Goal: Task Accomplishment & Management: Manage account settings

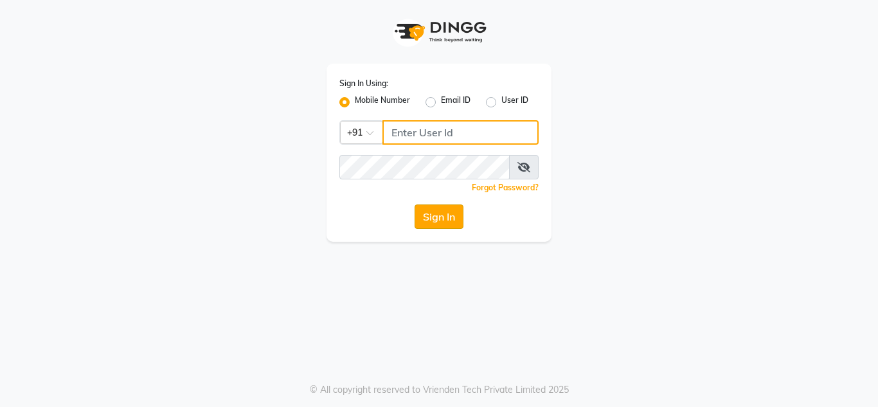
type input "9611560759"
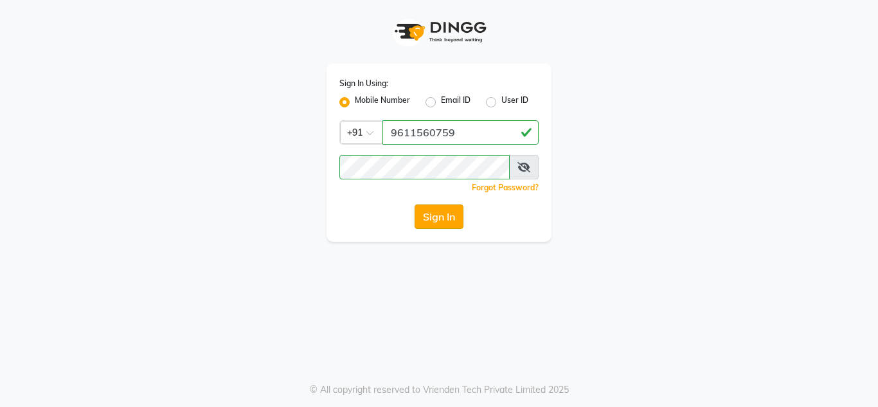
click at [452, 217] on button "Sign In" at bounding box center [438, 216] width 49 height 24
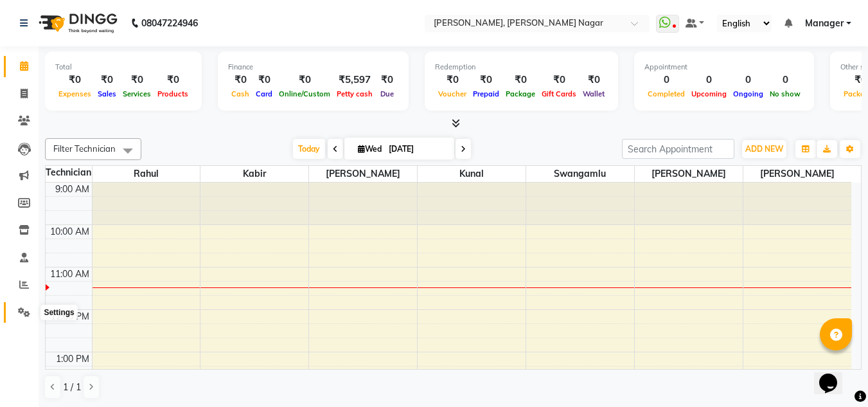
click at [22, 312] on icon at bounding box center [24, 312] width 12 height 10
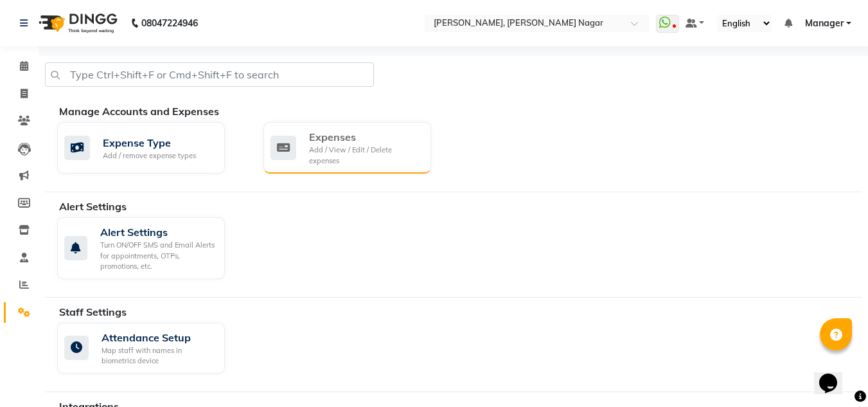
click at [326, 159] on div "Add / View / Edit / Delete expenses" at bounding box center [365, 155] width 112 height 21
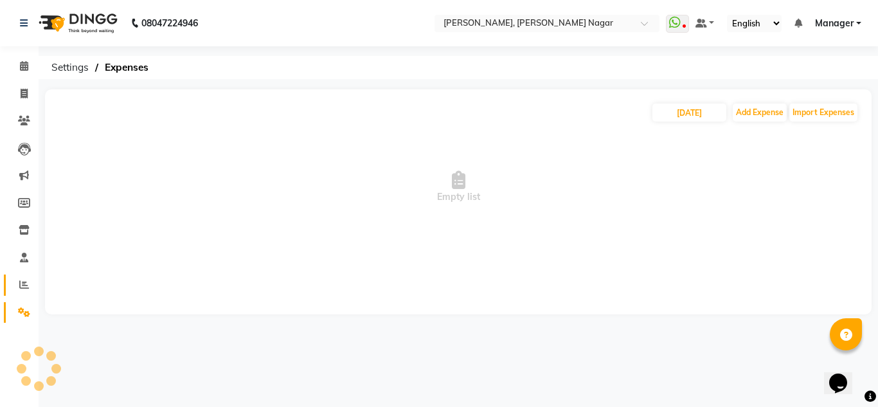
click at [24, 276] on link "Reports" at bounding box center [19, 284] width 31 height 21
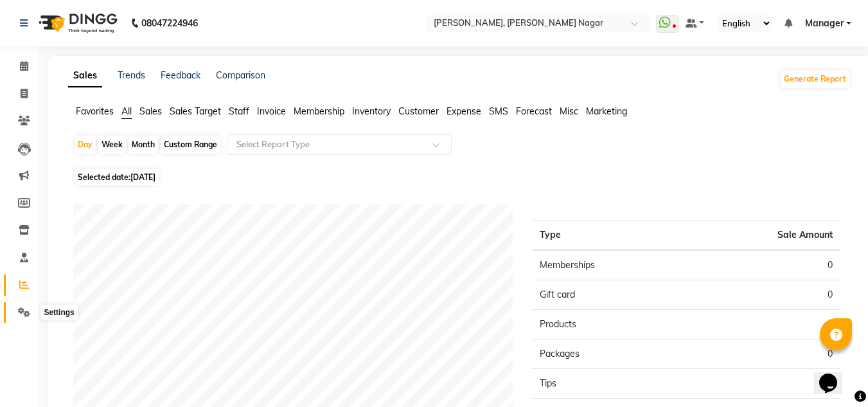
click at [18, 315] on icon at bounding box center [24, 312] width 12 height 10
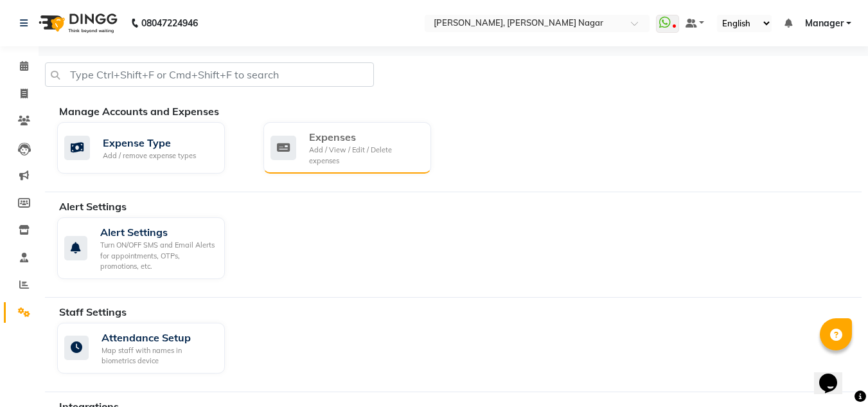
click at [310, 156] on div "Add / View / Edit / Delete expenses" at bounding box center [365, 155] width 112 height 21
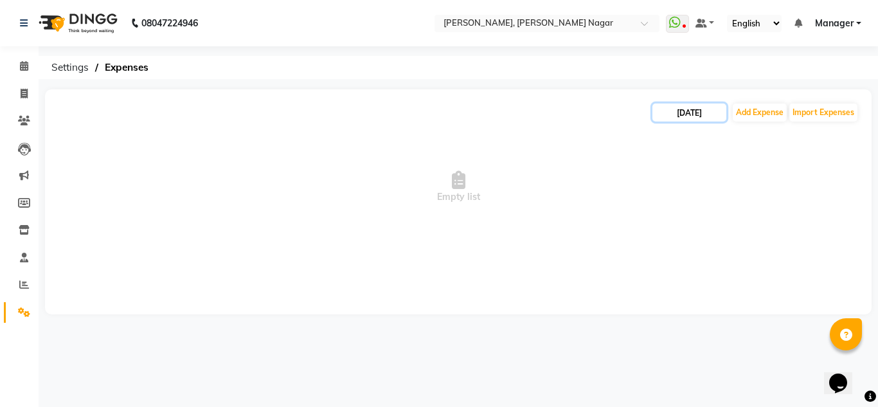
click at [502, 118] on input "[DATE]" at bounding box center [689, 112] width 74 height 18
select select "9"
select select "2025"
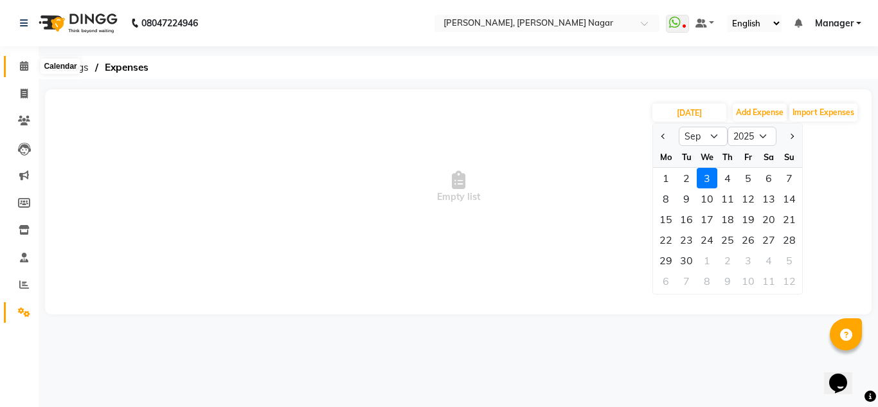
click at [28, 64] on icon at bounding box center [24, 66] width 8 height 10
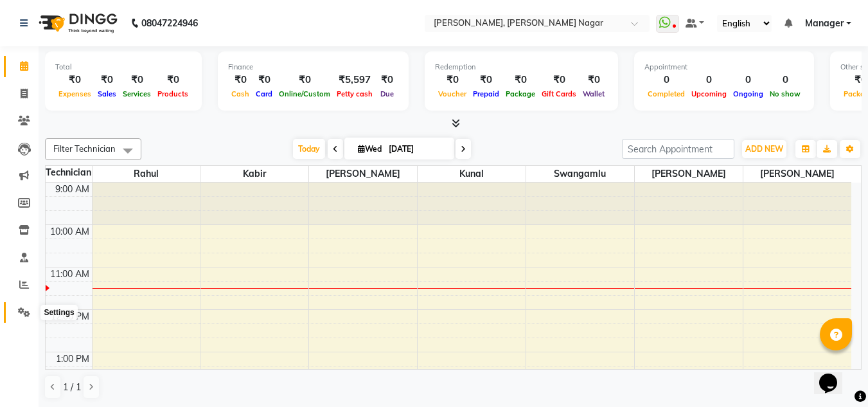
click at [27, 307] on icon at bounding box center [24, 312] width 12 height 10
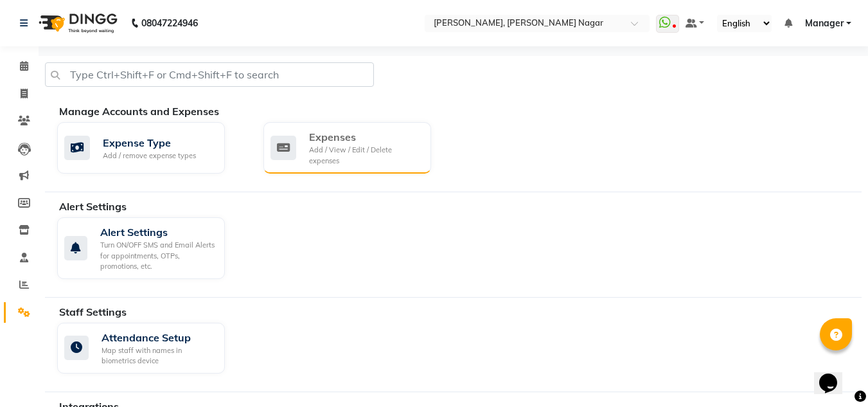
click at [379, 149] on div "Add / View / Edit / Delete expenses" at bounding box center [365, 155] width 112 height 21
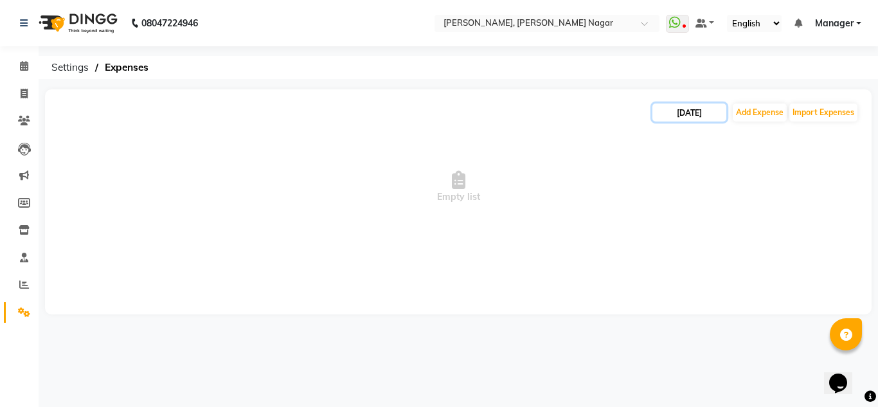
click at [502, 114] on input "[DATE]" at bounding box center [689, 112] width 74 height 18
select select "9"
select select "2025"
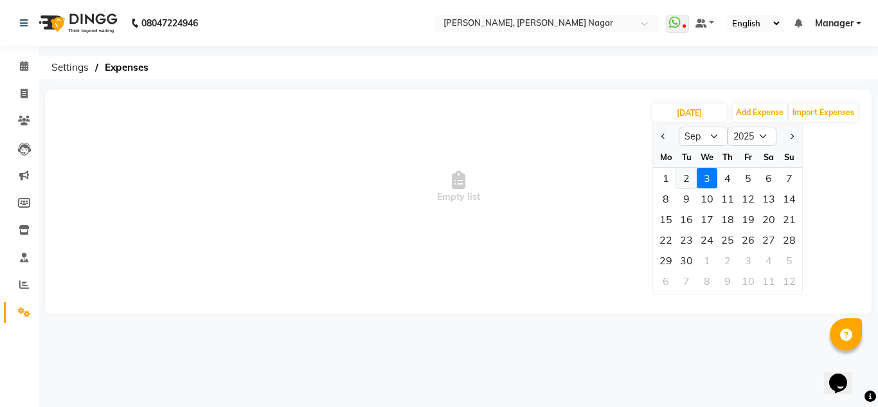
click at [502, 168] on div "2" at bounding box center [686, 178] width 21 height 21
type input "02-09-2025"
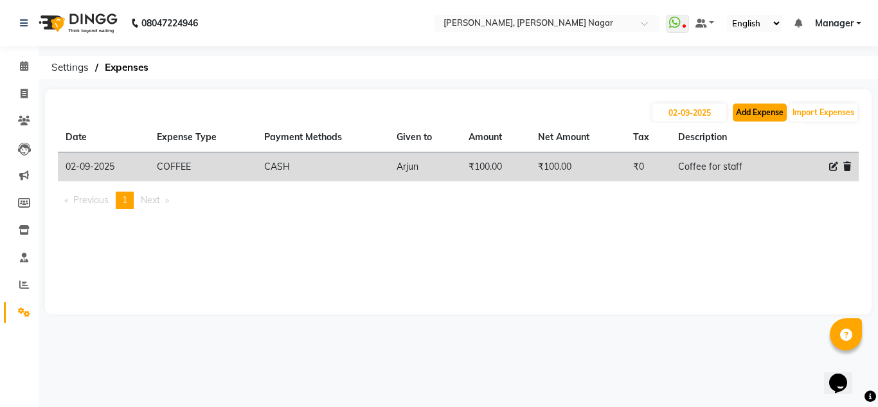
click at [502, 112] on button "Add Expense" at bounding box center [759, 112] width 54 height 18
select select "1"
select select "6824"
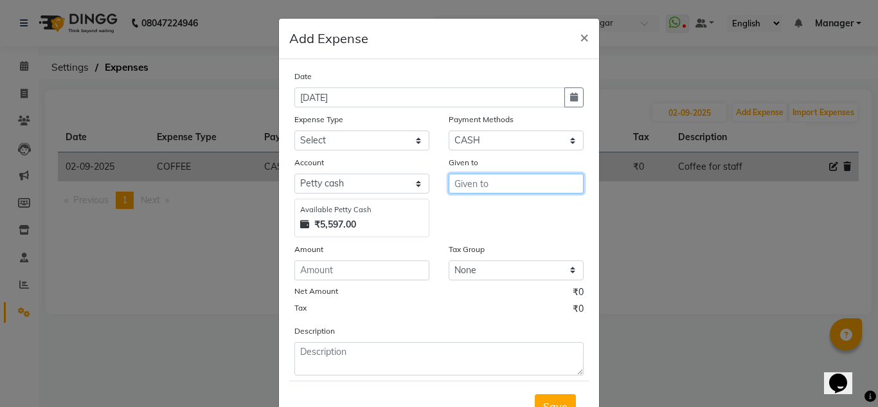
click at [502, 177] on input "text" at bounding box center [515, 183] width 135 height 20
type input "b"
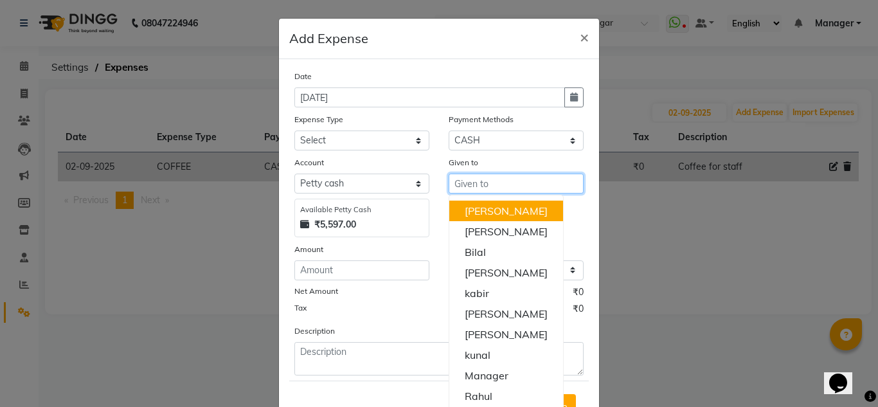
type input "b"
type input "\"
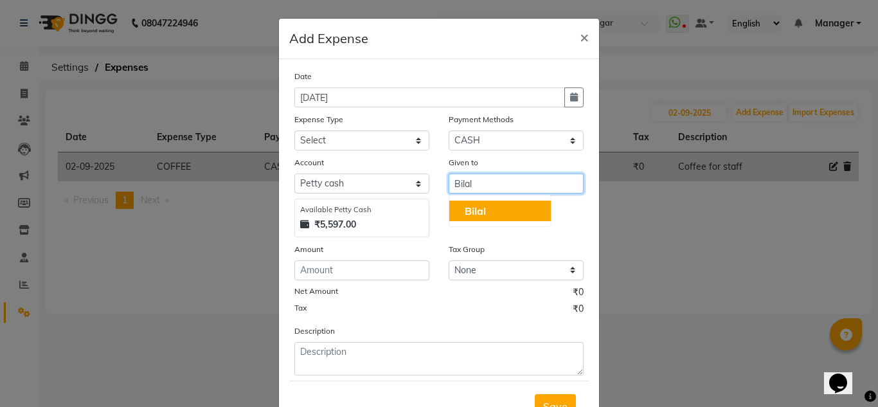
click at [475, 211] on span "Bilal" at bounding box center [474, 210] width 21 height 13
type input "Bilal"
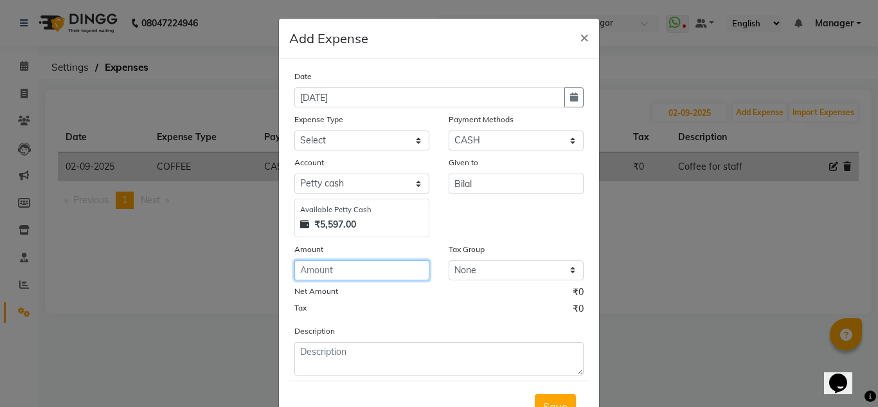
click at [360, 278] on input "number" at bounding box center [361, 270] width 135 height 20
type input "5000"
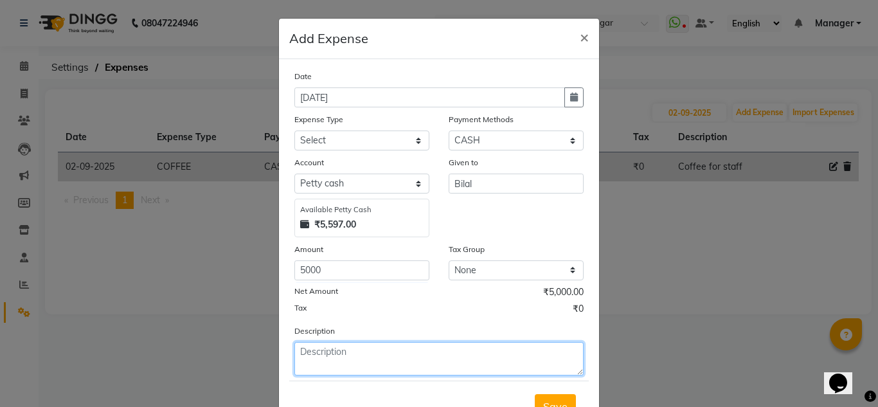
click at [362, 366] on textarea at bounding box center [438, 358] width 289 height 33
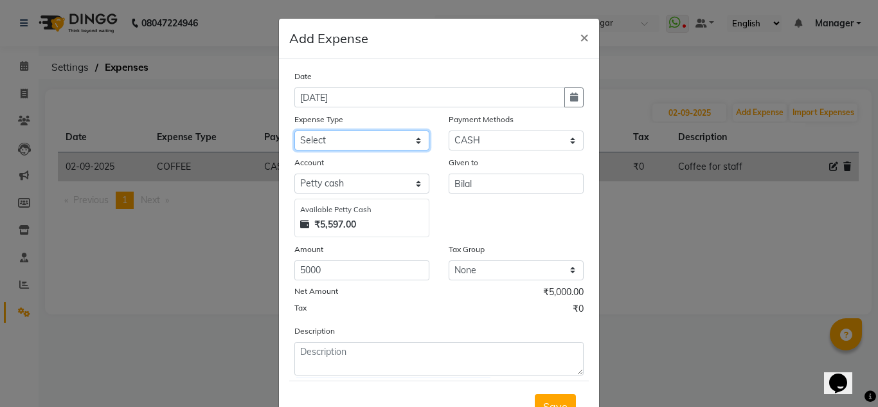
click at [394, 148] on select "Select acetone Advance Salary bank deposite BBMP Beauty products Bed charges BI…" at bounding box center [361, 140] width 135 height 20
select select "11149"
click at [294, 130] on select "Select acetone Advance Salary bank deposite BBMP Beauty products Bed charges BI…" at bounding box center [361, 140] width 135 height 20
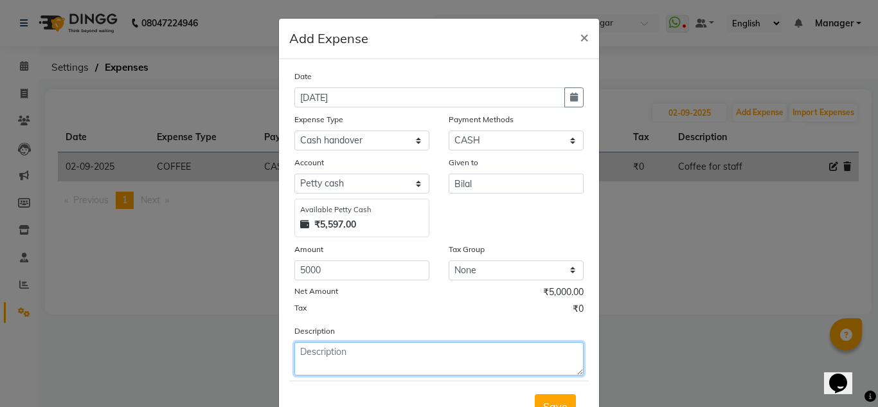
click at [337, 356] on textarea at bounding box center [438, 358] width 289 height 33
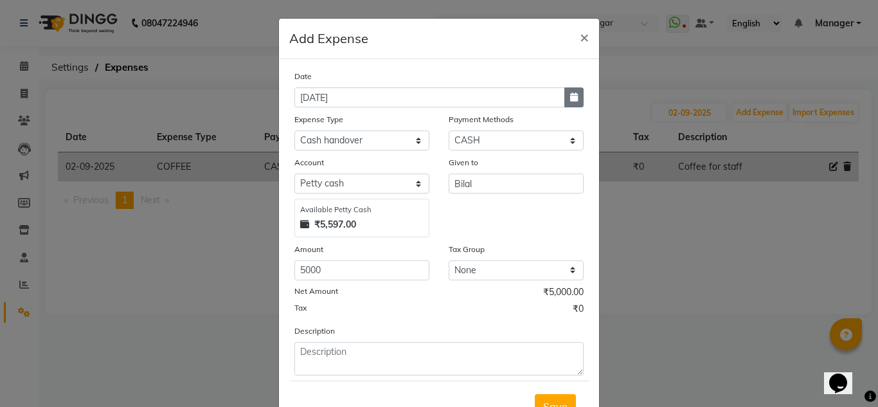
click at [502, 89] on button "button" at bounding box center [573, 97] width 19 height 20
select select "9"
select select "2025"
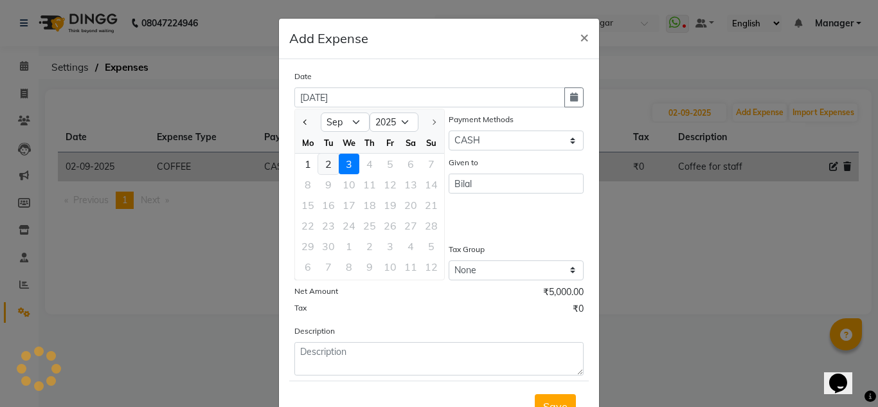
click at [329, 168] on div "2" at bounding box center [328, 164] width 21 height 21
type input "02-09-2025"
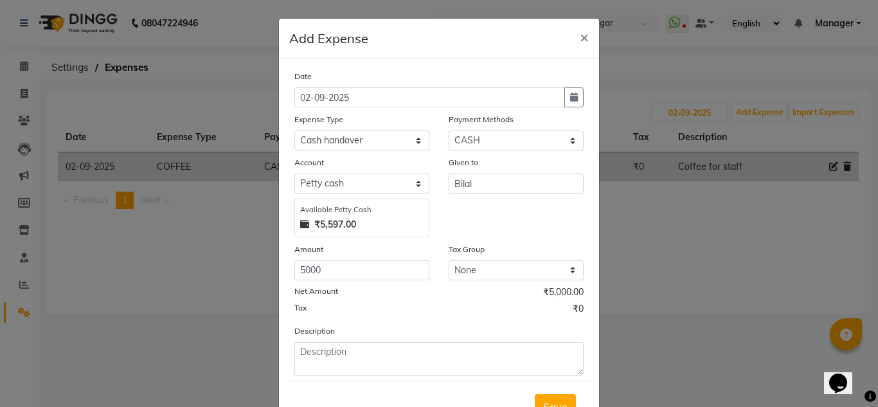
scroll to position [53, 0]
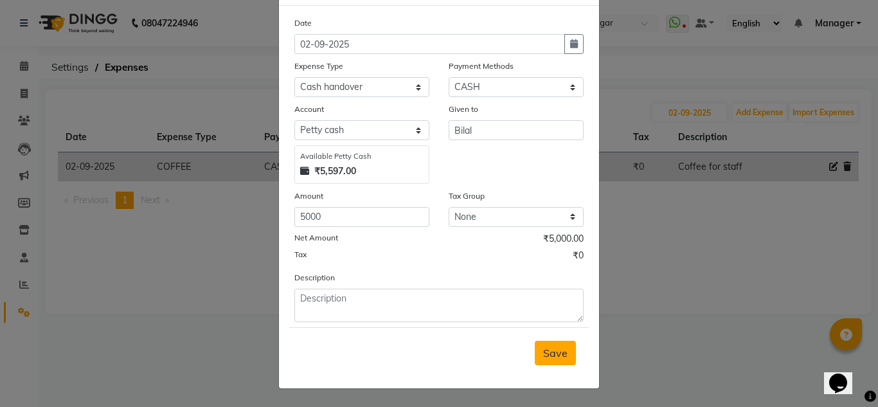
click at [502, 341] on button "Save" at bounding box center [555, 352] width 41 height 24
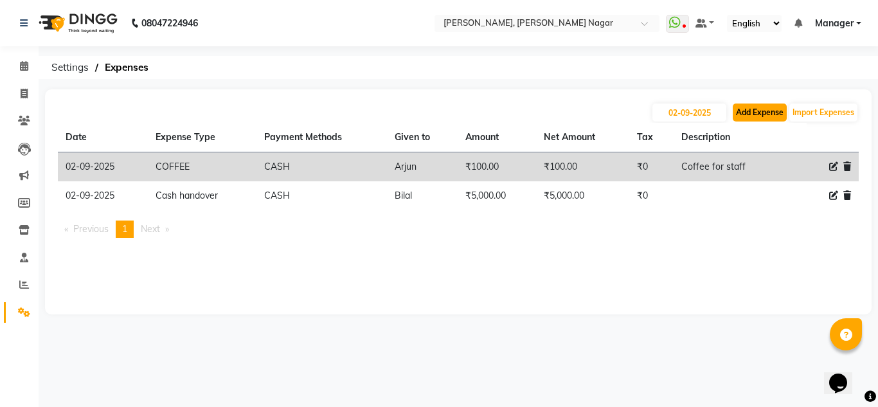
click at [502, 111] on button "Add Expense" at bounding box center [759, 112] width 54 height 18
select select "1"
select select "6824"
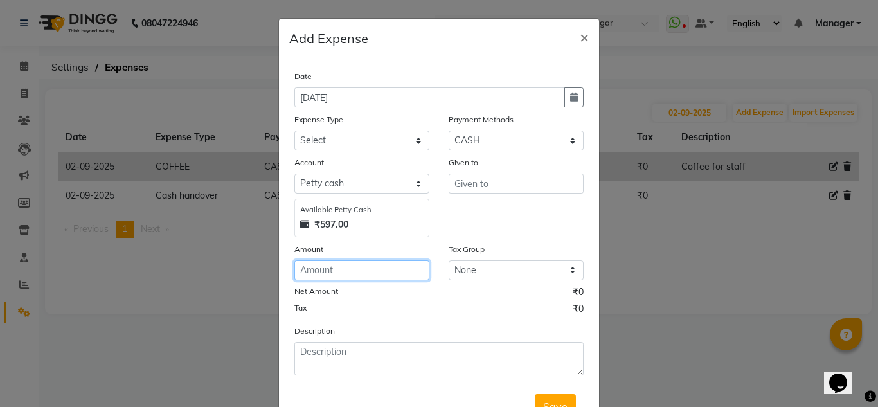
click at [358, 275] on input "number" at bounding box center [361, 270] width 135 height 20
type input "2"
type input "350"
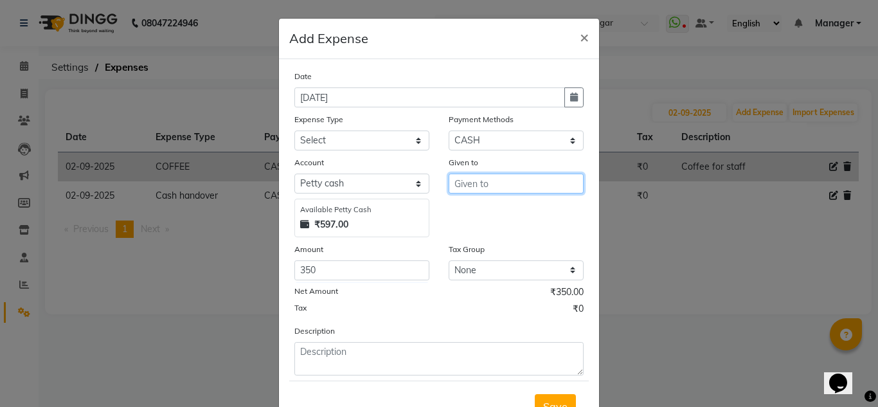
click at [481, 191] on input "text" at bounding box center [515, 183] width 135 height 20
click at [487, 236] on ngb-highlight "[PERSON_NAME]" at bounding box center [478, 231] width 28 height 13
type input "Rahul"
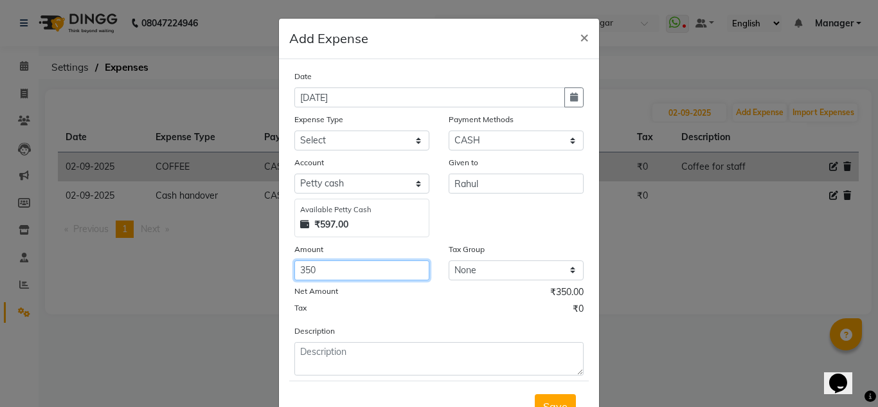
click at [299, 269] on input "350" at bounding box center [361, 270] width 135 height 20
type input "450"
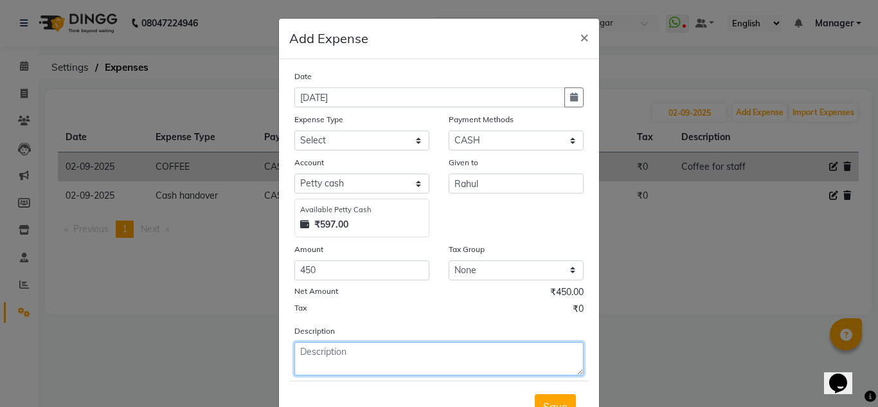
click at [376, 357] on textarea at bounding box center [438, 358] width 289 height 33
click at [319, 350] on textarea at bounding box center [438, 358] width 289 height 33
type textarea "Ot [DATE]-300 and Ot-150"
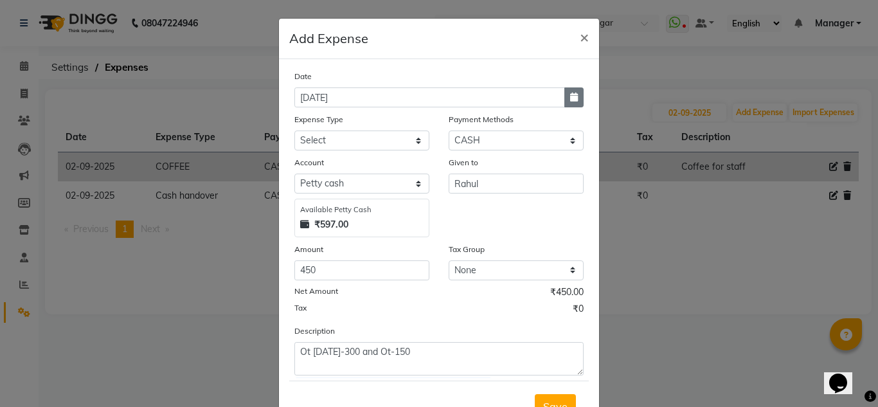
click at [502, 94] on icon "button" at bounding box center [574, 97] width 8 height 9
select select "9"
select select "2025"
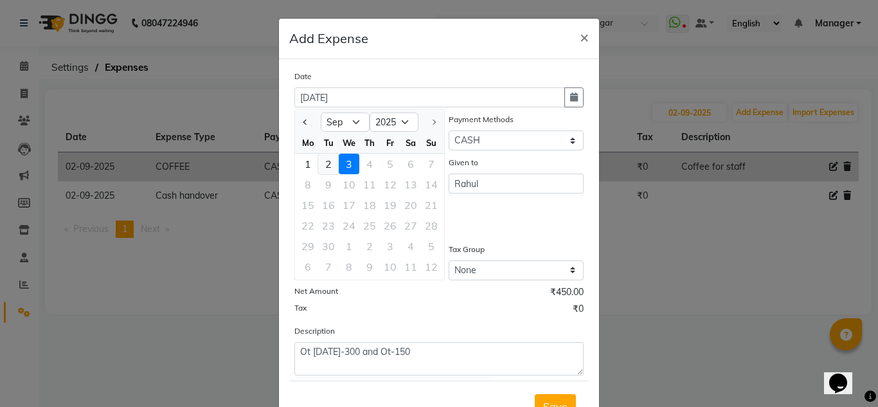
click at [318, 166] on div "2" at bounding box center [328, 164] width 21 height 21
type input "02-09-2025"
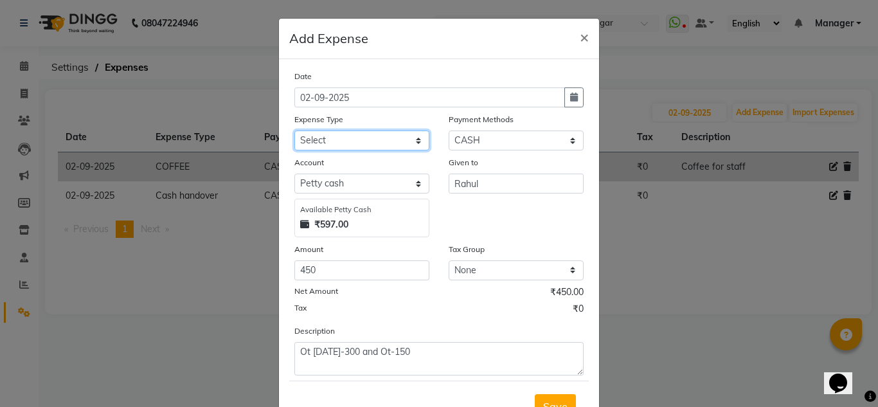
click at [368, 134] on select "Select acetone Advance Salary bank deposite BBMP Beauty products Bed charges BI…" at bounding box center [361, 140] width 135 height 20
select select "20307"
click at [294, 130] on select "Select acetone Advance Salary bank deposite BBMP Beauty products Bed charges BI…" at bounding box center [361, 140] width 135 height 20
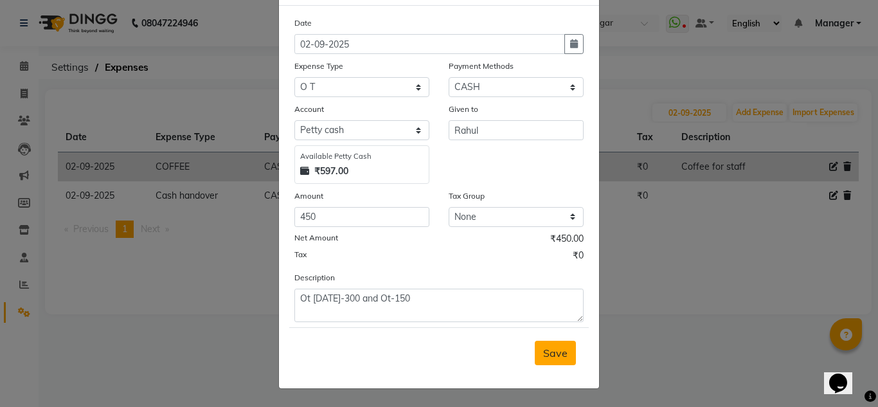
click at [502, 344] on button "Save" at bounding box center [555, 352] width 41 height 24
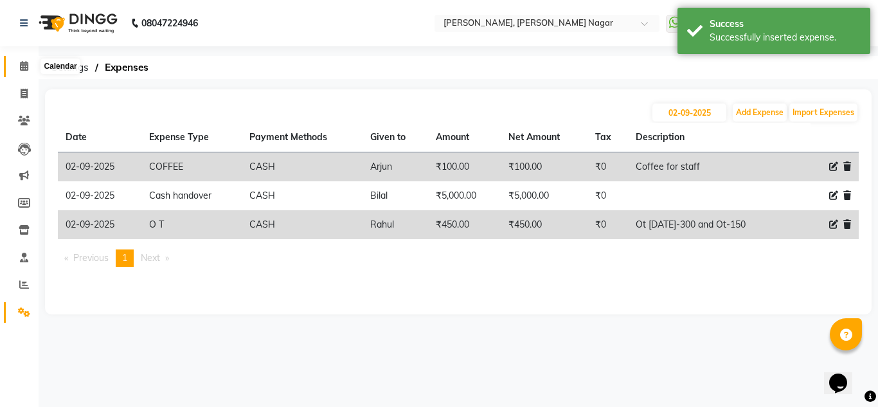
click at [26, 62] on icon at bounding box center [24, 66] width 8 height 10
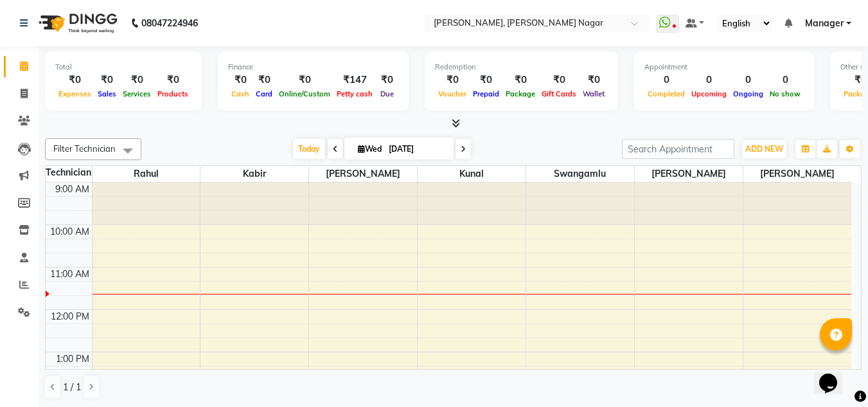
click at [502, 18] on span "Manager" at bounding box center [824, 23] width 39 height 13
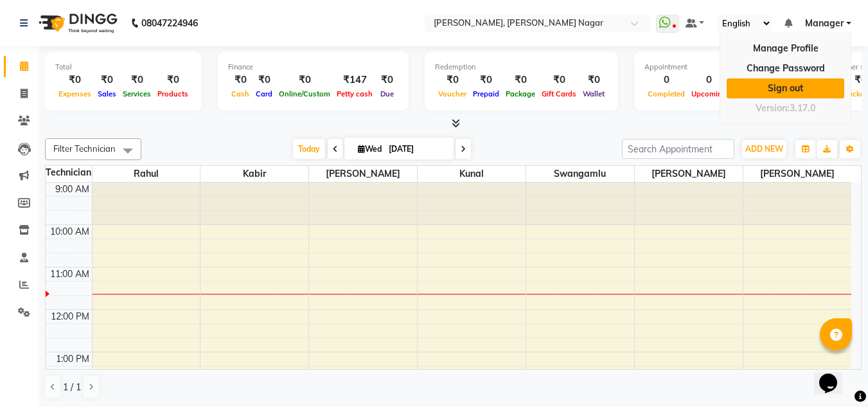
click at [502, 97] on link "Sign out" at bounding box center [786, 88] width 118 height 20
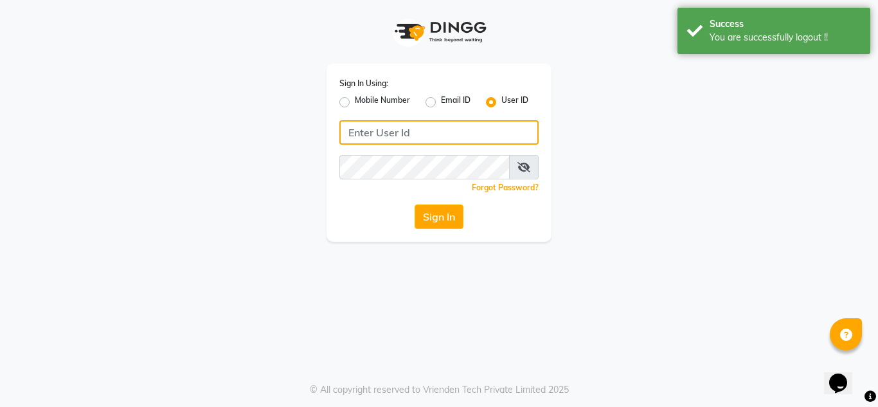
type input "9611560759"
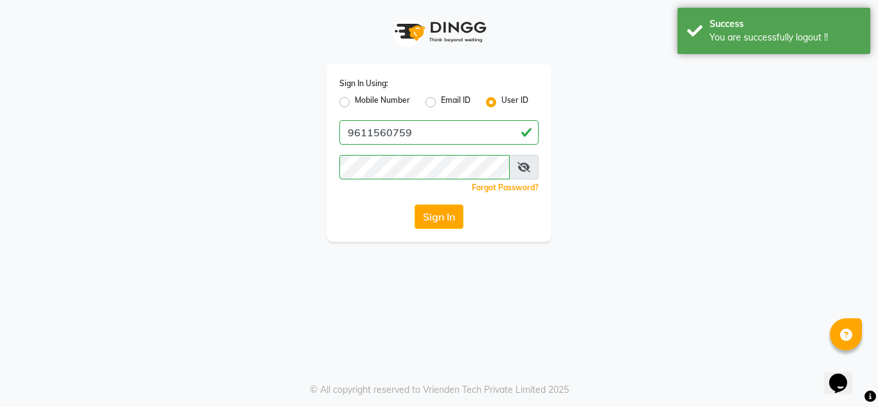
click at [355, 100] on label "Mobile Number" at bounding box center [382, 101] width 55 height 15
click at [355, 100] on input "Mobile Number" at bounding box center [359, 98] width 8 height 8
radio input "true"
radio input "false"
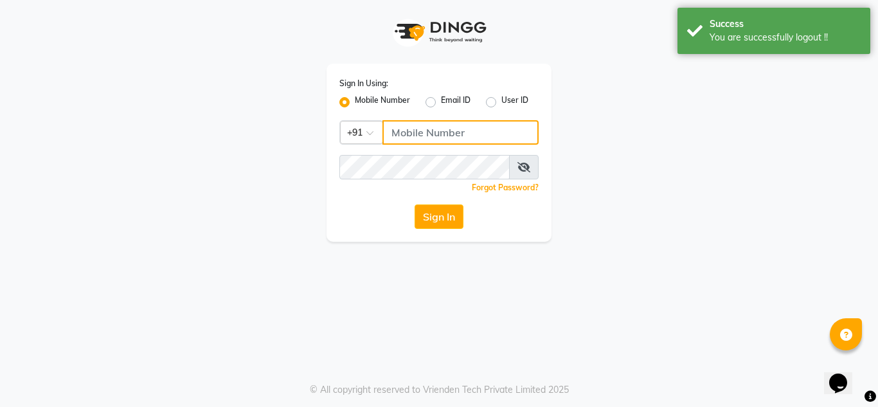
click at [429, 128] on input "Username" at bounding box center [460, 132] width 156 height 24
type input "7760894079"
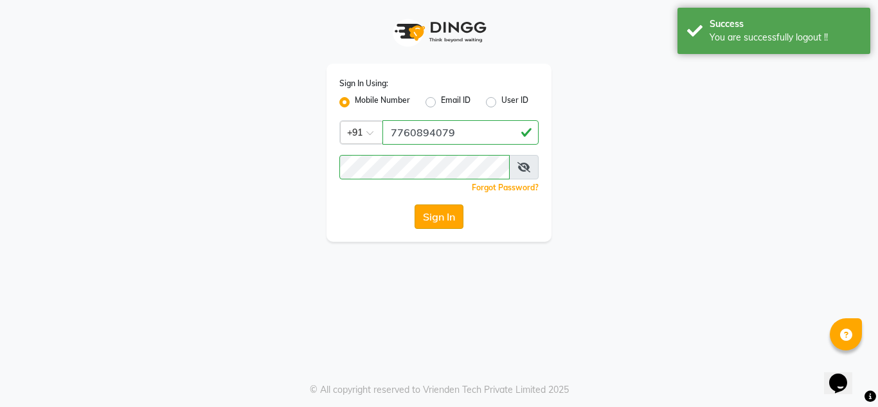
click at [442, 214] on button "Sign In" at bounding box center [438, 216] width 49 height 24
